Goal: Task Accomplishment & Management: Complete application form

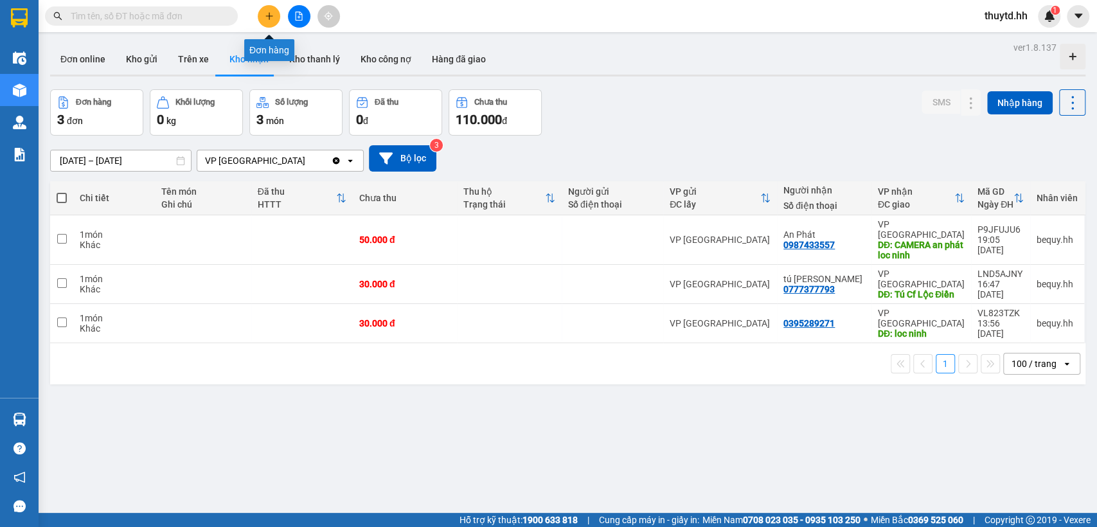
click at [276, 11] on button at bounding box center [269, 16] width 22 height 22
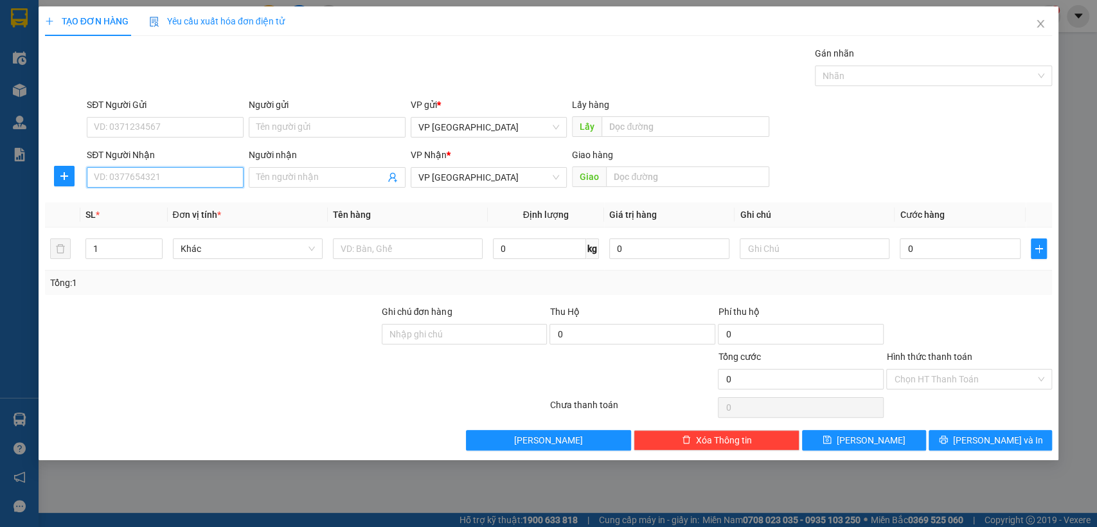
click at [183, 184] on input "SĐT Người Nhận" at bounding box center [165, 177] width 157 height 21
type input "0917611638"
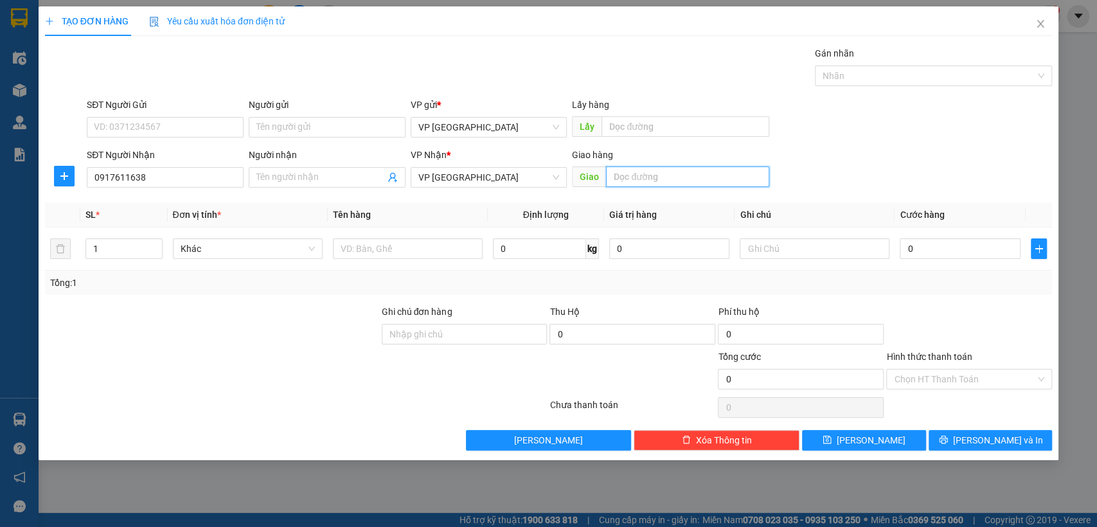
click at [655, 178] on input "text" at bounding box center [687, 176] width 163 height 21
type input "bigc bduong"
type input "3"
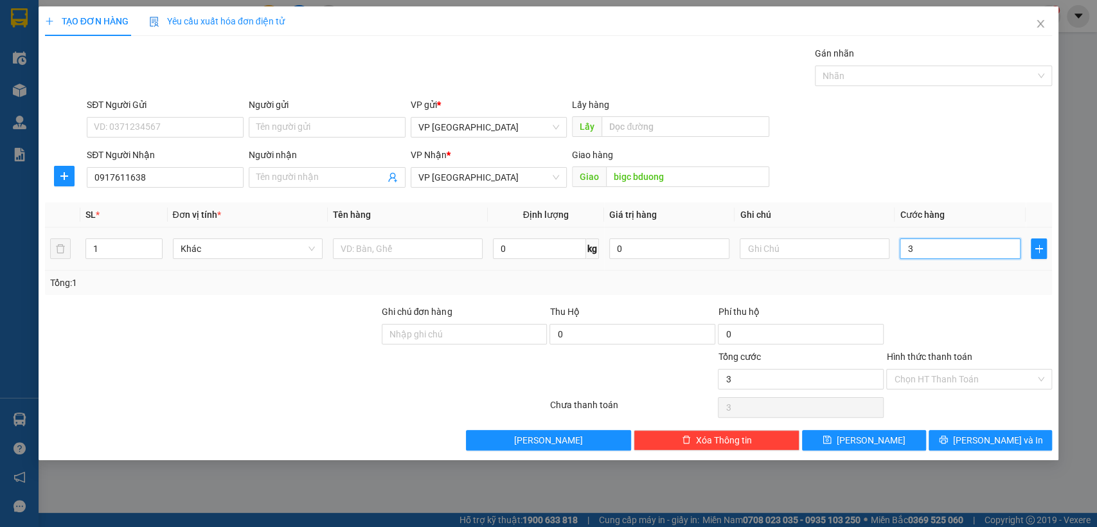
type input "30"
type input "300"
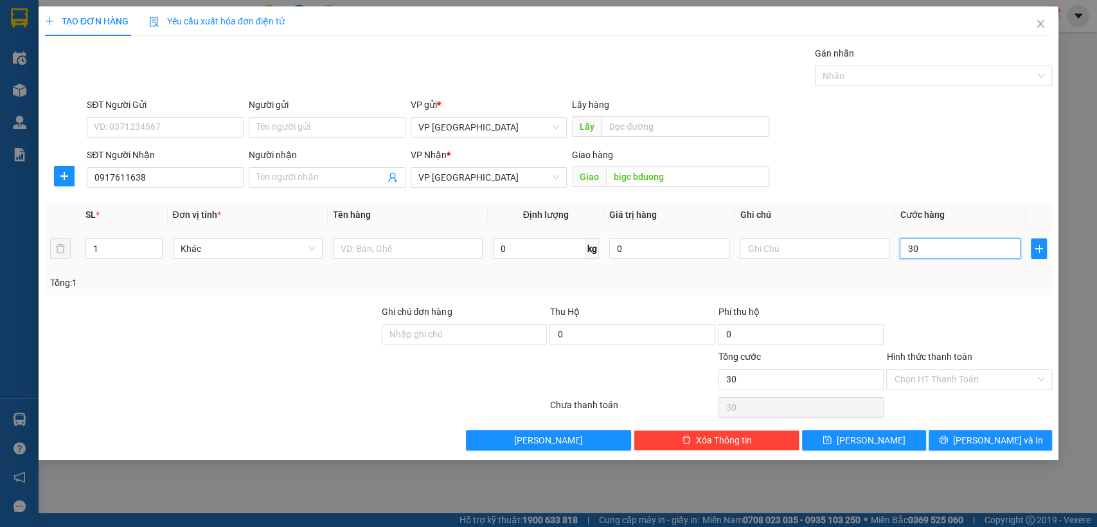
type input "300"
type input "3.000"
type input "30.000"
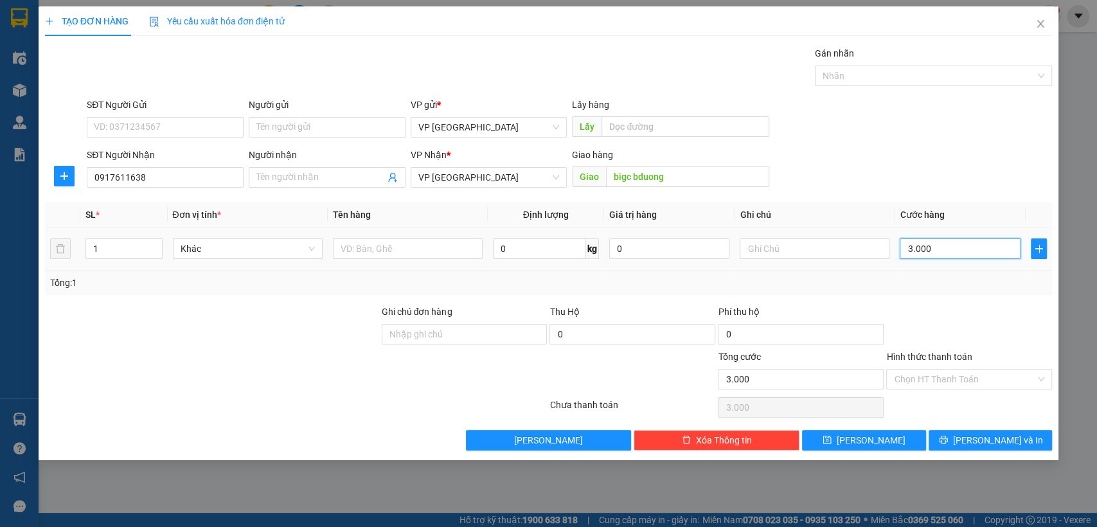
type input "30.000"
click at [871, 442] on span "[PERSON_NAME]" at bounding box center [871, 440] width 69 height 14
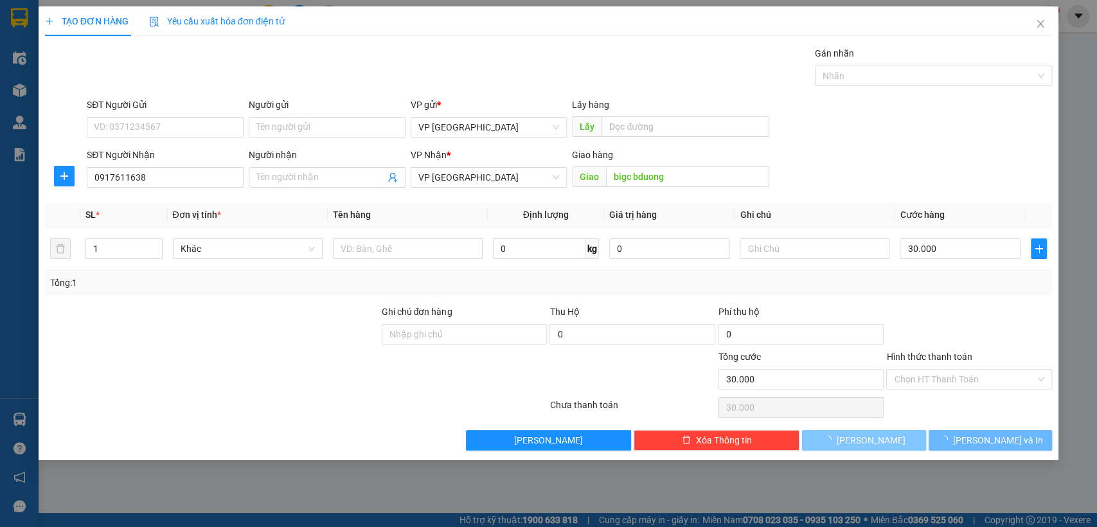
type input "0"
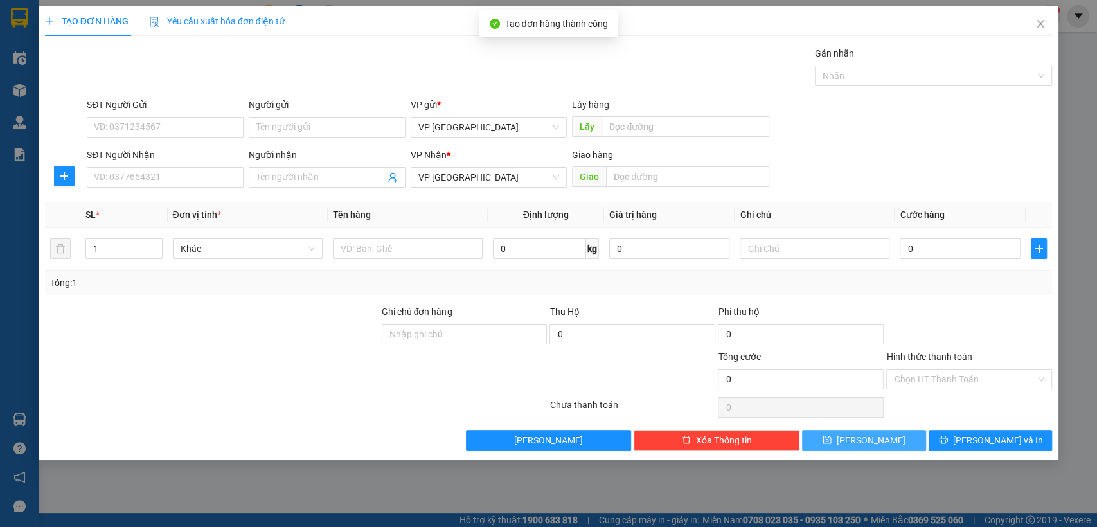
click at [802, 430] on button "[PERSON_NAME]" at bounding box center [863, 440] width 123 height 21
click at [170, 182] on input "SĐT Người Nhận" at bounding box center [165, 177] width 157 height 21
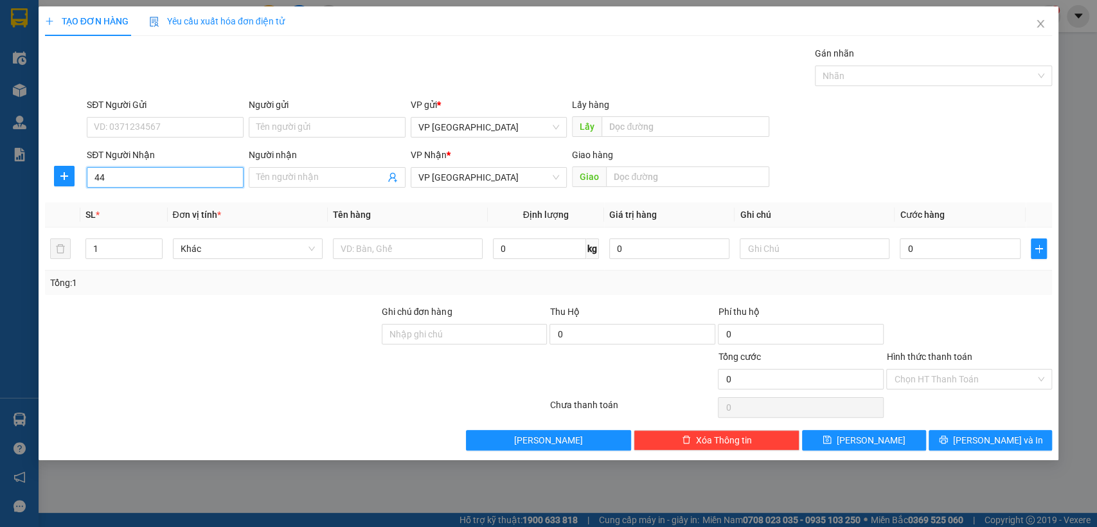
type input "4"
type input "6"
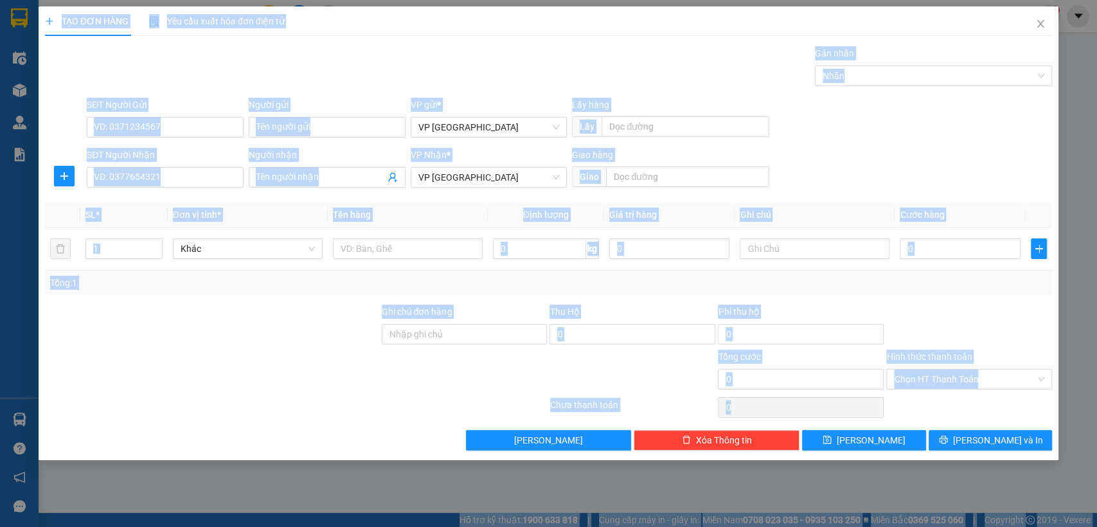
drag, startPoint x: 377, startPoint y: 554, endPoint x: 333, endPoint y: 554, distance: 44.3
click at [333, 526] on html "Kết quả tìm kiếm ( 0 ) Bộ lọc No Data thuytd.hh 1 Điều hành xe Kho hàng mới Quả…" at bounding box center [548, 263] width 1097 height 527
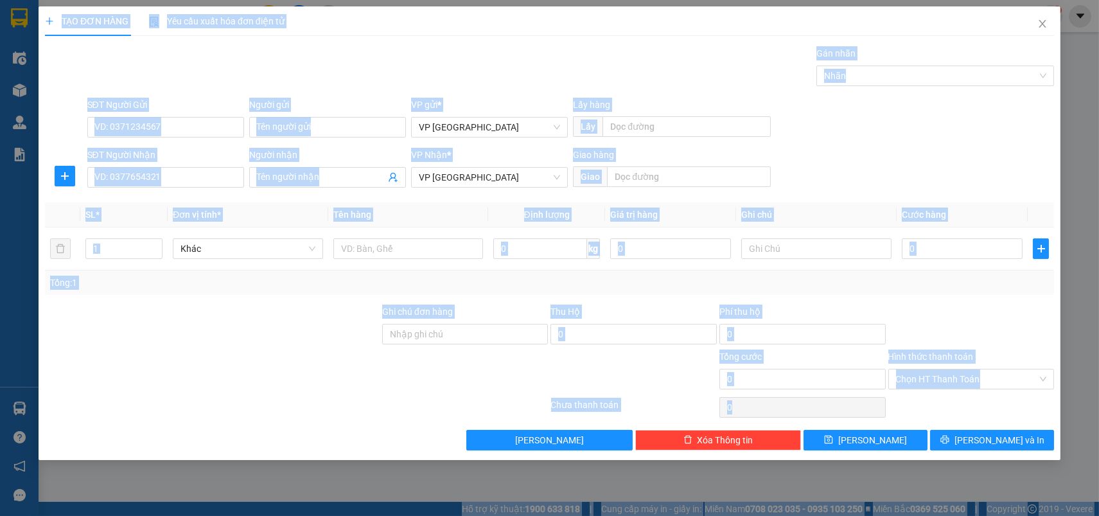
click at [260, 355] on div at bounding box center [212, 372] width 337 height 45
click at [259, 354] on div at bounding box center [212, 372] width 337 height 45
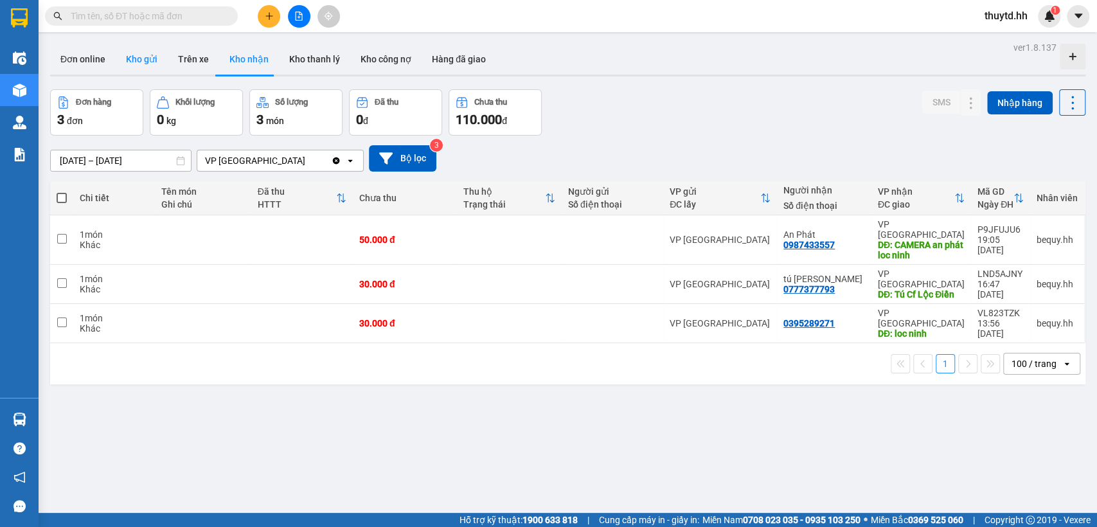
click at [135, 44] on button "Kho gửi" at bounding box center [142, 59] width 52 height 31
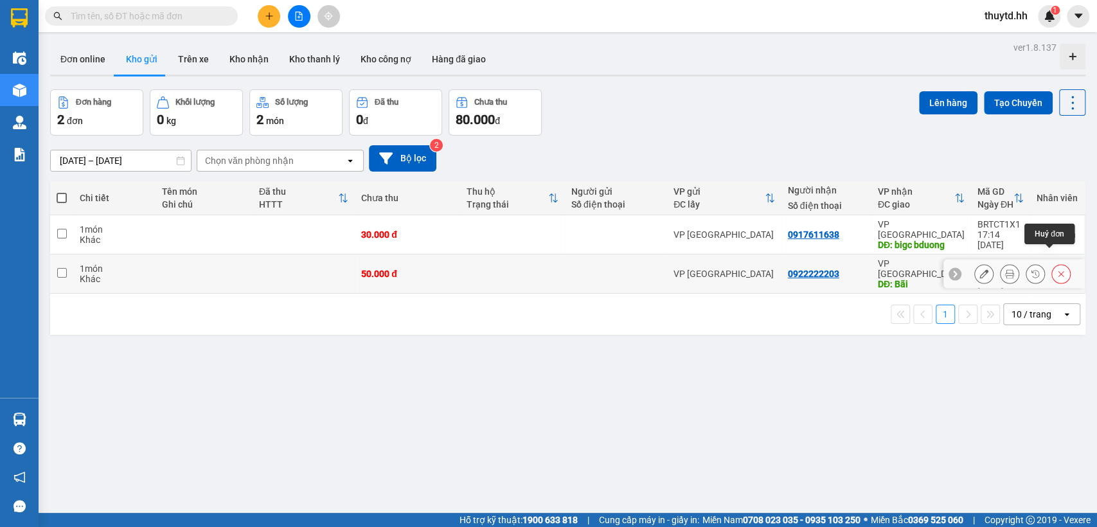
click at [1056, 269] on icon at bounding box center [1060, 273] width 9 height 9
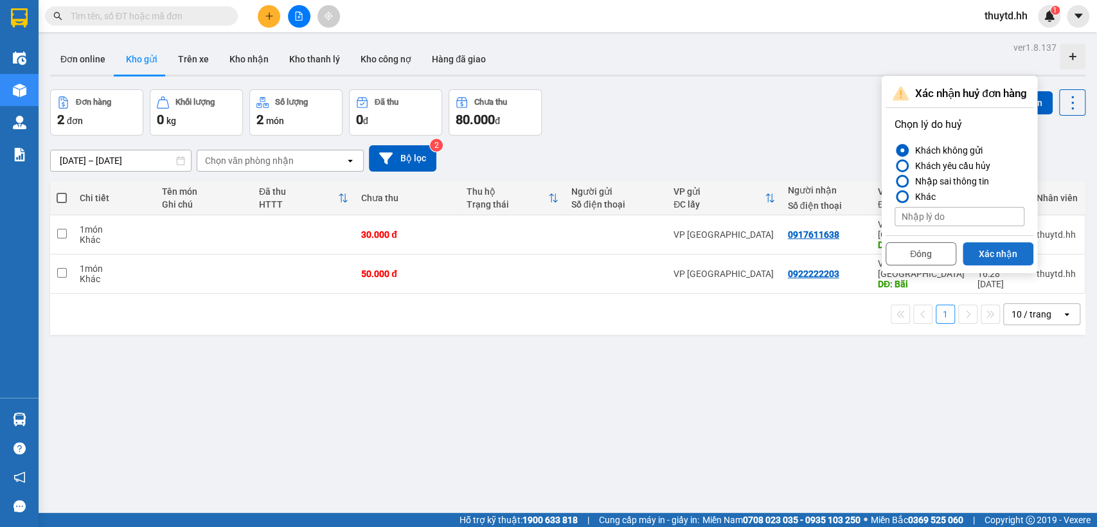
click at [1011, 257] on button "Xác nhận" at bounding box center [997, 253] width 71 height 23
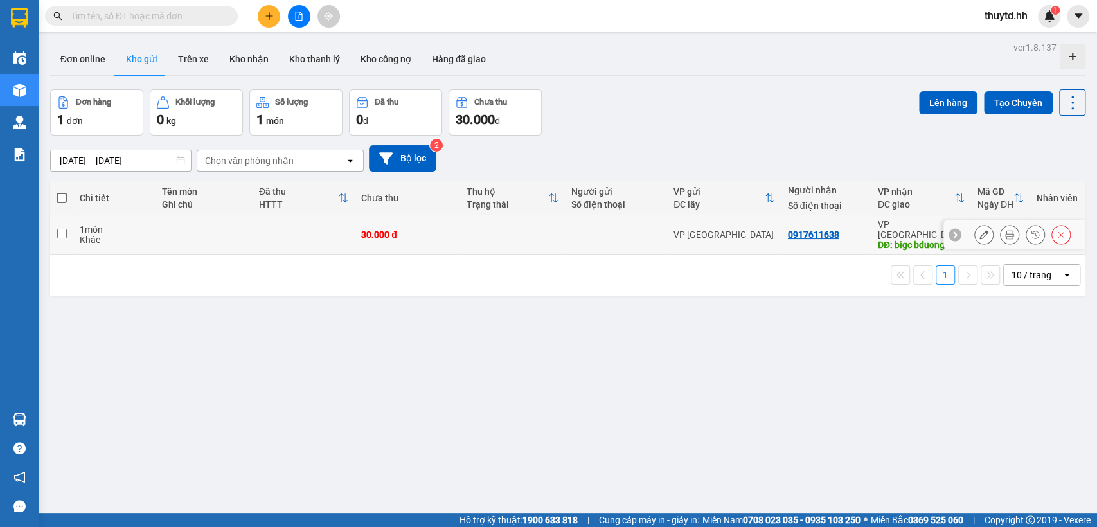
click at [55, 232] on td at bounding box center [61, 234] width 23 height 39
checkbox input "true"
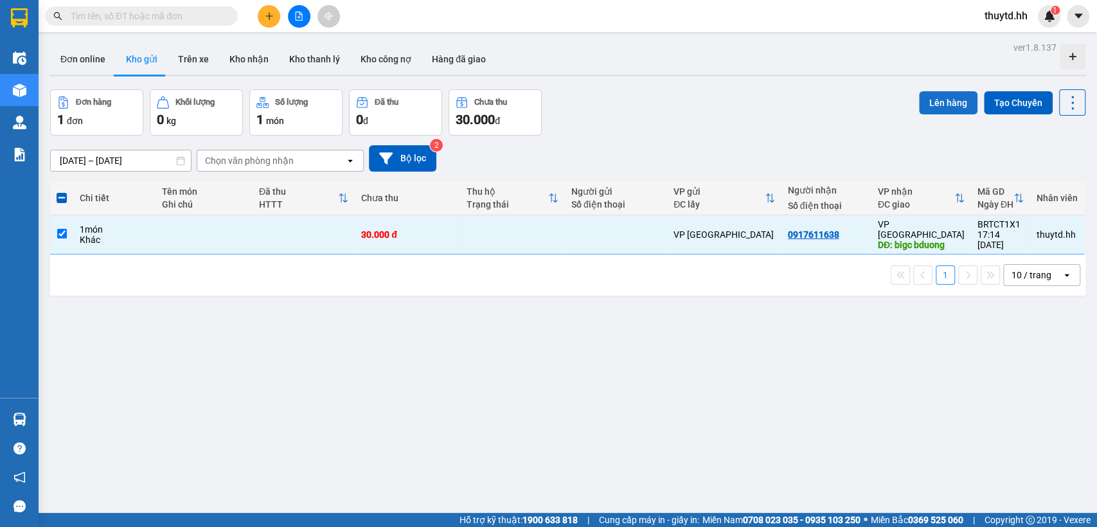
click at [945, 102] on button "Lên hàng" at bounding box center [948, 102] width 58 height 23
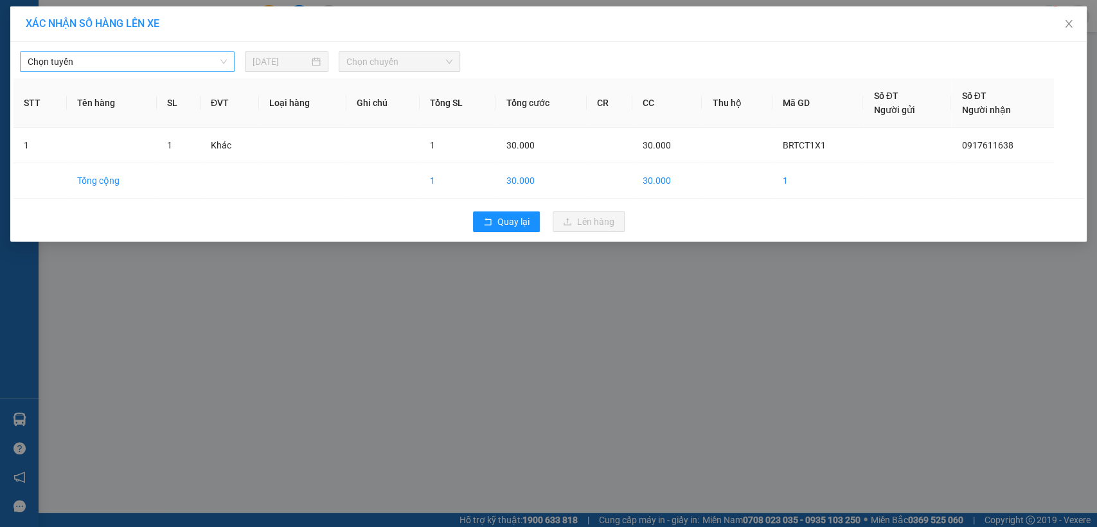
click at [209, 65] on span "Chọn tuyến" at bounding box center [127, 61] width 199 height 19
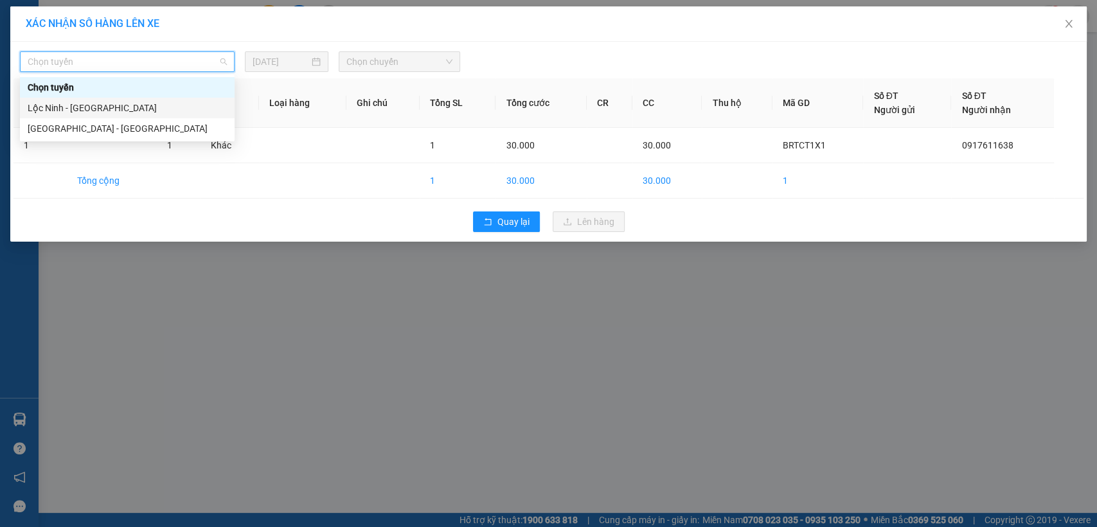
click at [110, 106] on div "Lộc Ninh - [GEOGRAPHIC_DATA]" at bounding box center [127, 108] width 199 height 14
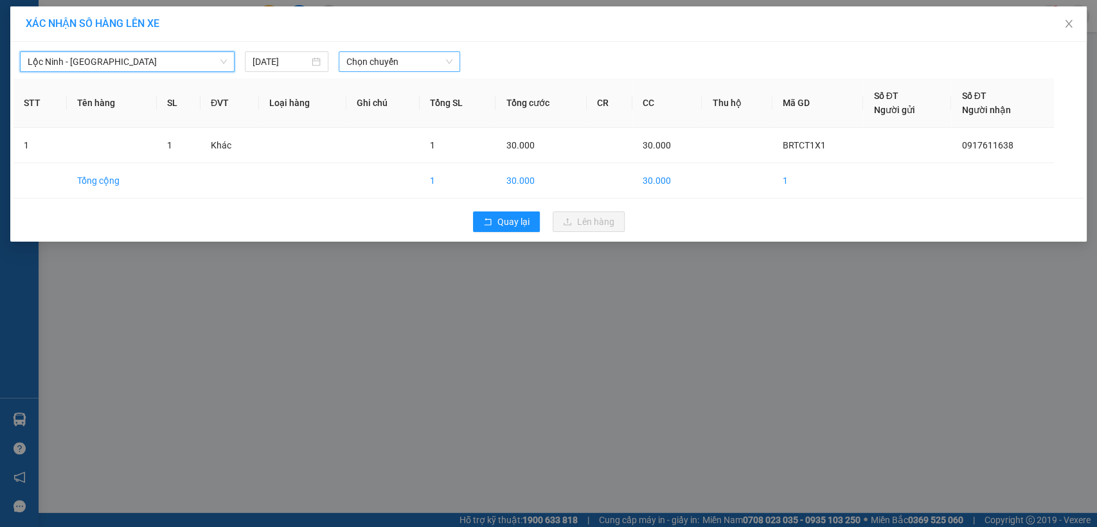
click at [387, 62] on span "Chọn chuyến" at bounding box center [398, 61] width 105 height 19
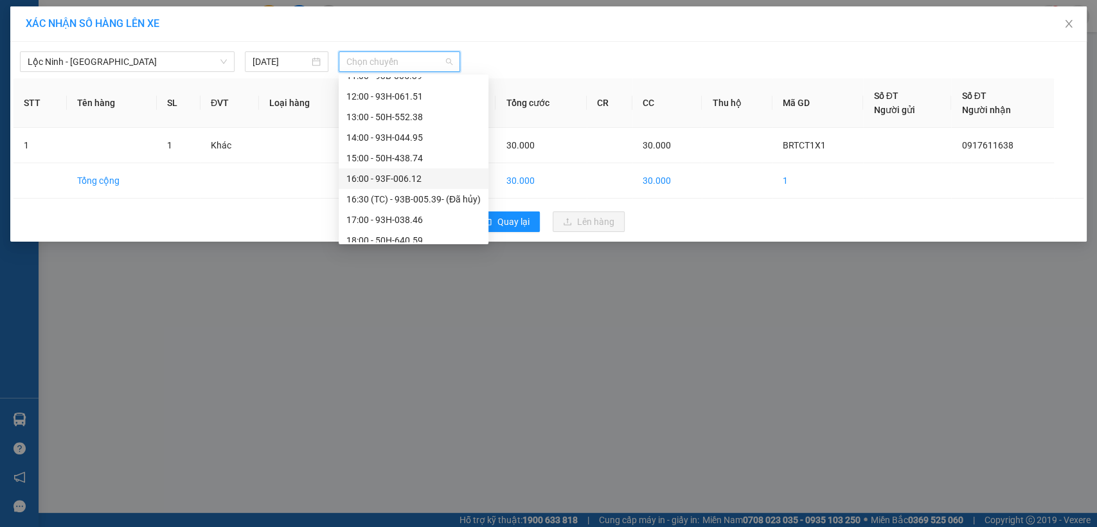
scroll to position [247, 0]
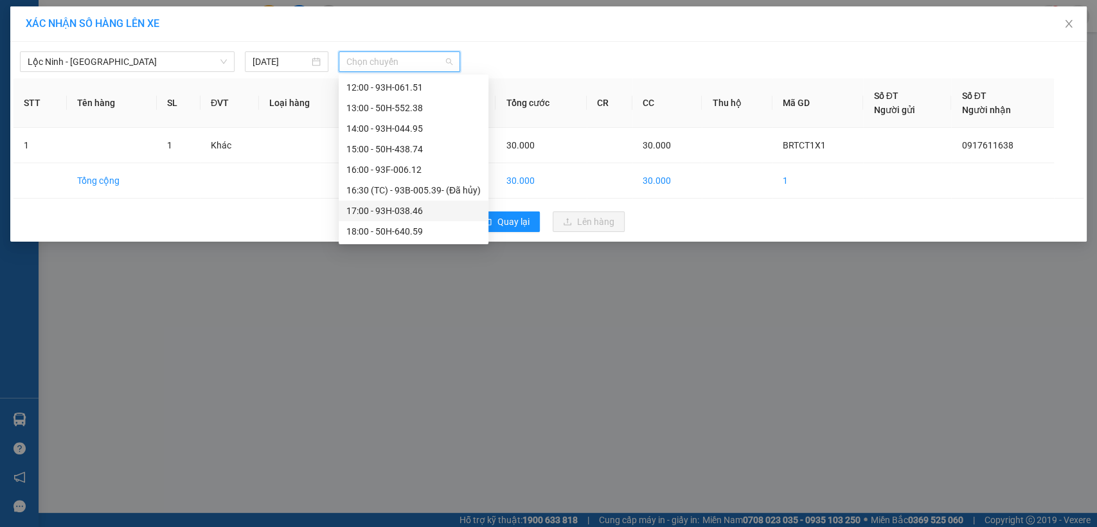
click at [375, 212] on div "17:00 - 93H-038.46" at bounding box center [413, 211] width 134 height 14
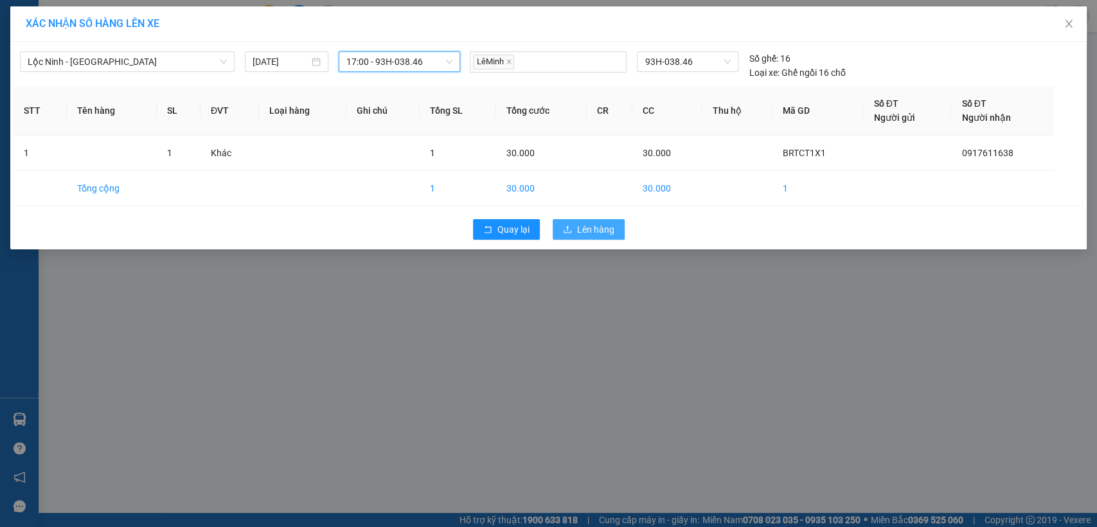
click at [565, 226] on icon "upload" at bounding box center [567, 229] width 9 height 9
